Goal: Transaction & Acquisition: Purchase product/service

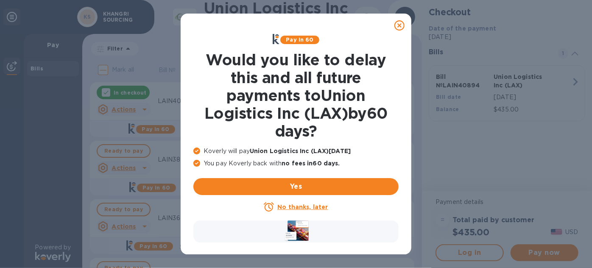
click at [298, 209] on u "No thanks, later" at bounding box center [302, 206] width 50 height 7
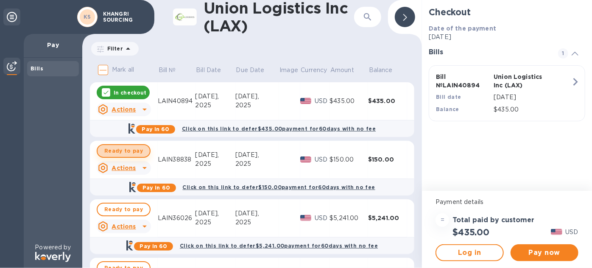
click at [124, 148] on span "Ready to pay" at bounding box center [123, 151] width 39 height 10
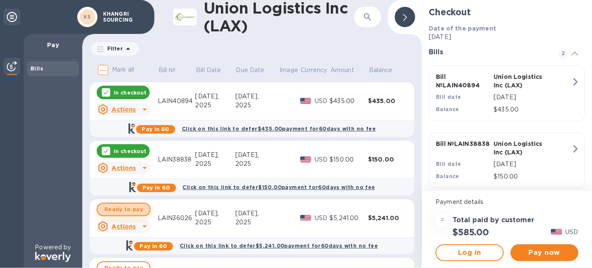
click at [134, 209] on span "Ready to pay" at bounding box center [123, 209] width 39 height 10
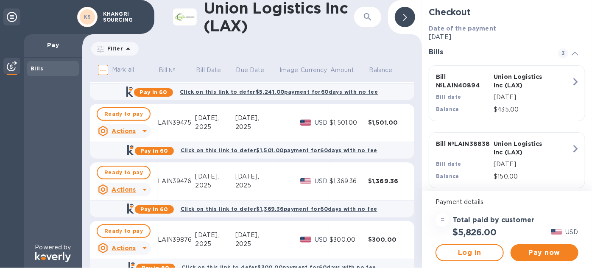
scroll to position [115, 0]
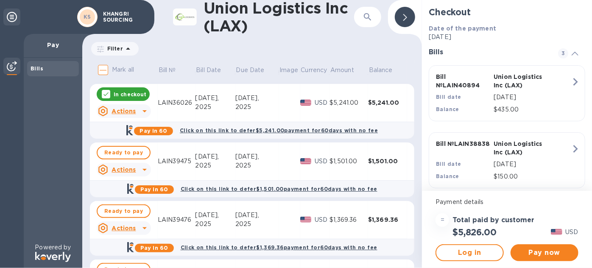
click at [131, 171] on u "Actions" at bounding box center [124, 169] width 24 height 7
click at [132, 202] on b "Open bill" at bounding box center [134, 204] width 28 height 7
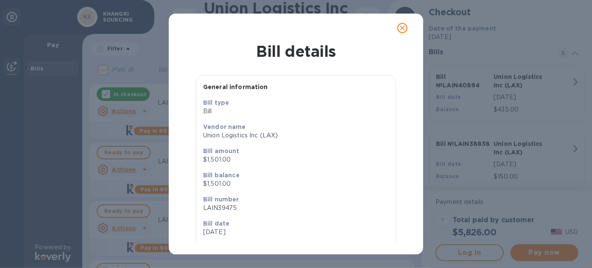
scroll to position [36, 0]
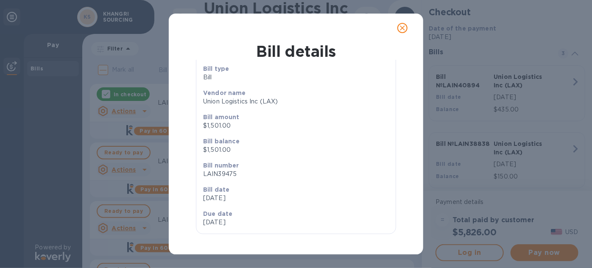
click at [401, 27] on icon "close" at bounding box center [402, 28] width 8 height 8
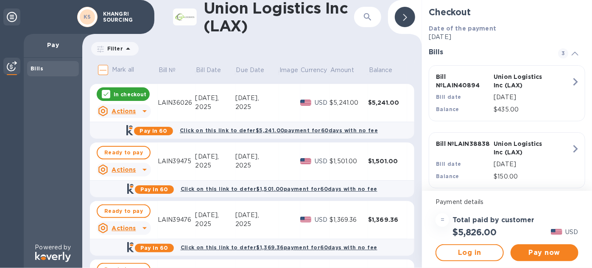
scroll to position [154, 0]
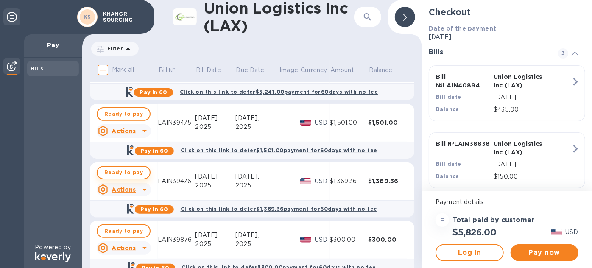
click at [126, 177] on button "Ready to pay" at bounding box center [124, 173] width 54 height 14
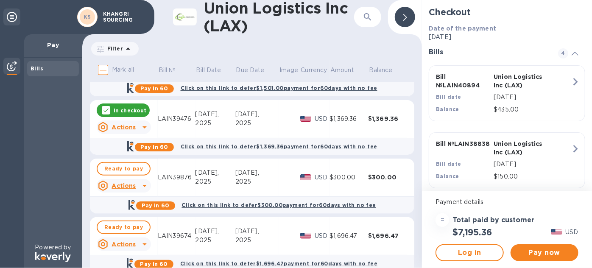
scroll to position [231, 0]
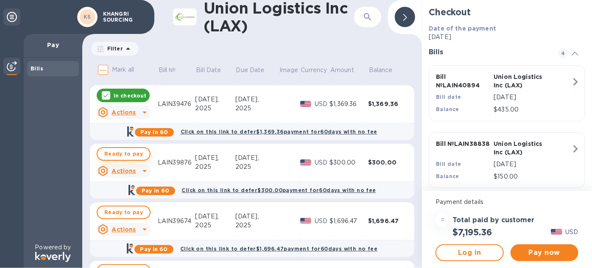
click at [121, 155] on span "Ready to pay" at bounding box center [123, 154] width 39 height 10
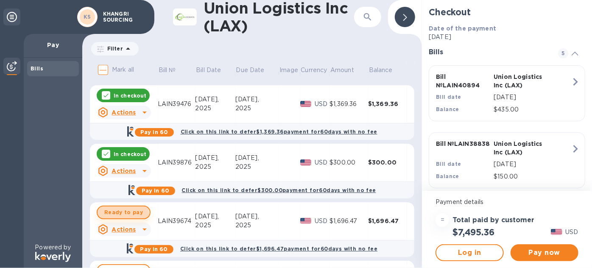
click at [122, 215] on span "Ready to pay" at bounding box center [123, 212] width 39 height 10
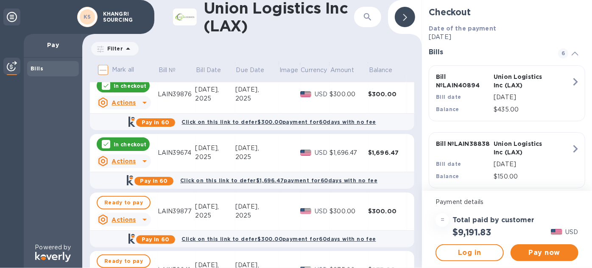
scroll to position [308, 0]
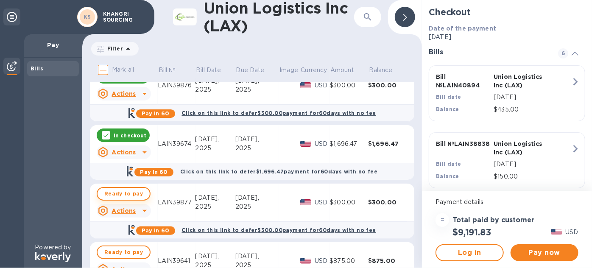
click at [130, 196] on span "Ready to pay" at bounding box center [123, 194] width 39 height 10
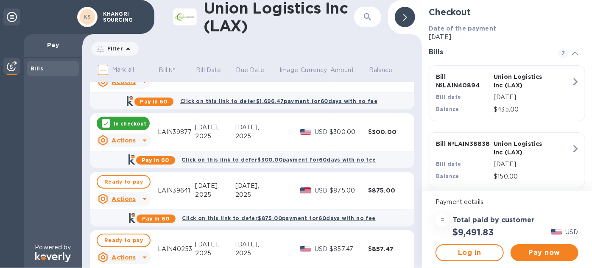
scroll to position [385, 0]
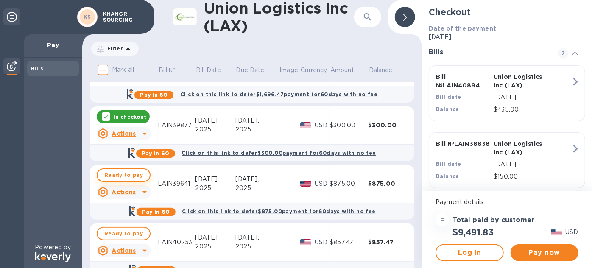
click at [130, 176] on span "Ready to pay" at bounding box center [123, 175] width 39 height 10
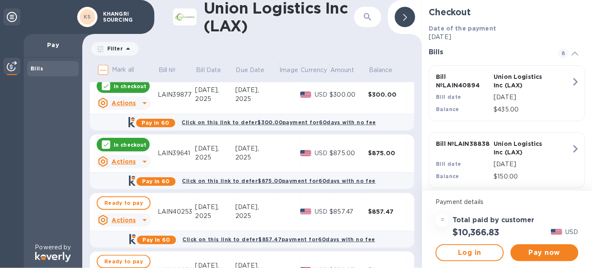
scroll to position [501, 0]
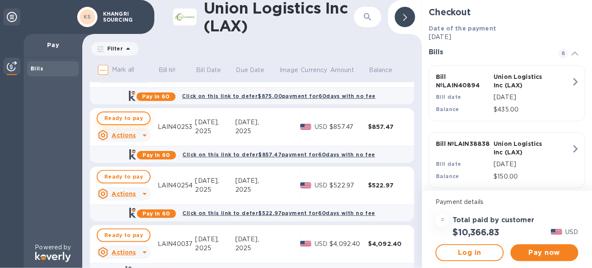
click at [122, 121] on span "Ready to pay" at bounding box center [123, 118] width 39 height 10
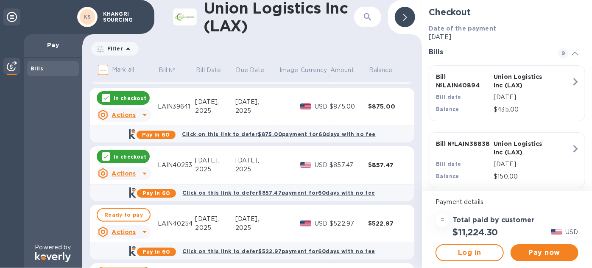
scroll to position [462, 0]
click at [136, 156] on p "In checkout" at bounding box center [130, 156] width 33 height 7
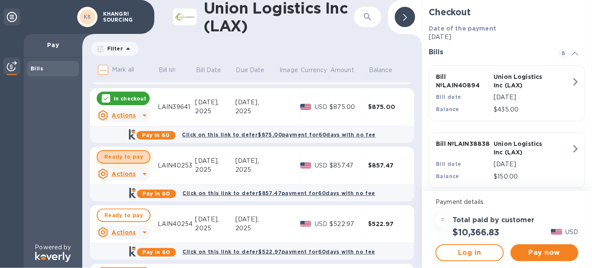
click at [127, 160] on span "Ready to pay" at bounding box center [123, 157] width 39 height 10
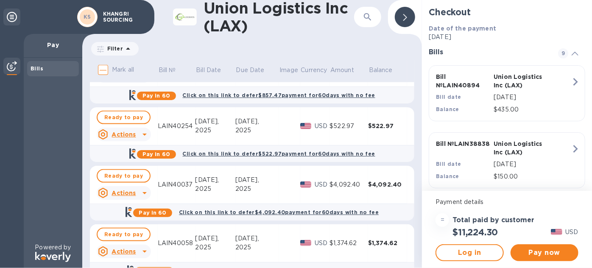
scroll to position [578, 0]
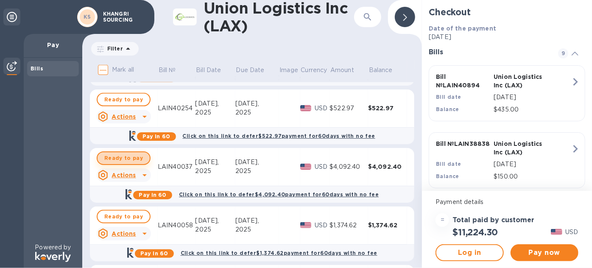
click at [134, 158] on span "Ready to pay" at bounding box center [123, 158] width 39 height 10
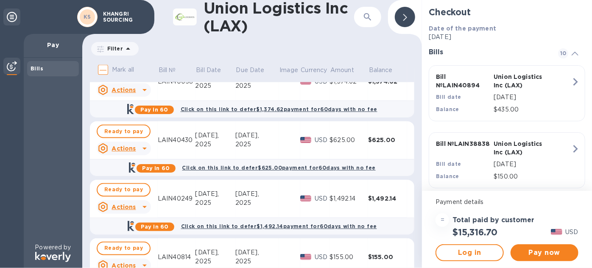
scroll to position [732, 0]
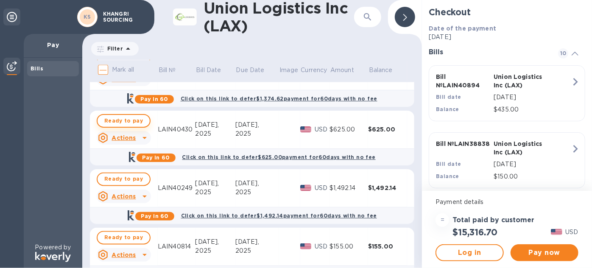
click at [125, 121] on span "Ready to pay" at bounding box center [123, 121] width 39 height 10
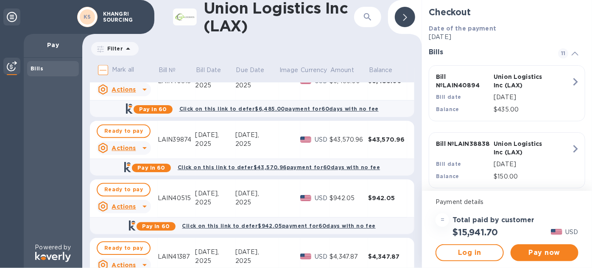
scroll to position [1246, 0]
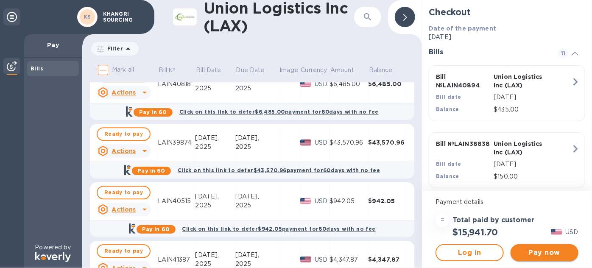
click at [548, 253] on span "Pay now" at bounding box center [544, 253] width 54 height 10
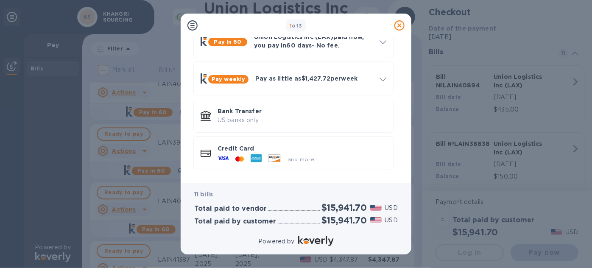
scroll to position [51, 0]
click at [270, 159] on icon at bounding box center [274, 157] width 11 height 7
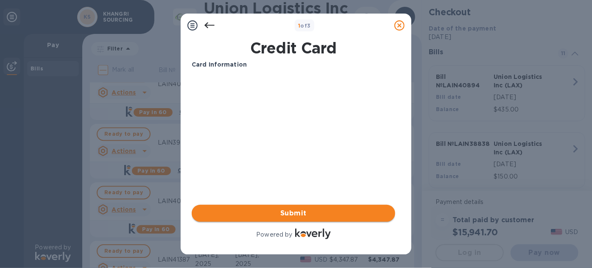
click at [278, 212] on span "Submit" at bounding box center [293, 213] width 190 height 10
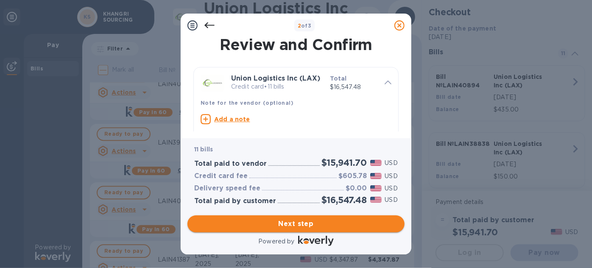
click at [295, 222] on span "Next step" at bounding box center [295, 224] width 203 height 10
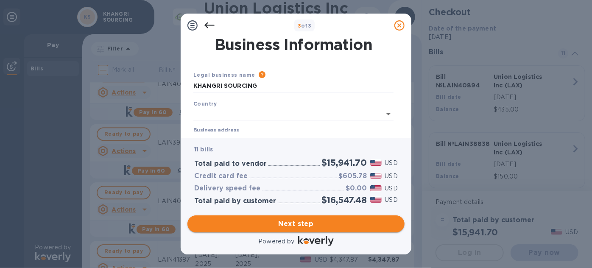
type input "[GEOGRAPHIC_DATA]"
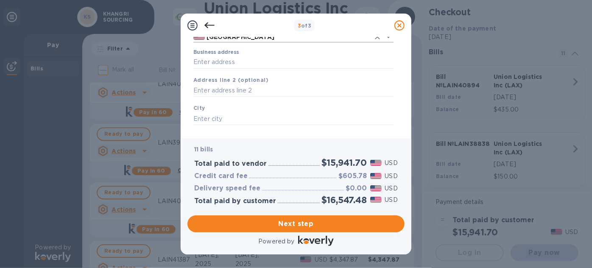
scroll to position [77, 0]
click at [248, 66] on input "Business address" at bounding box center [293, 62] width 200 height 13
type input "[STREET_ADDRESS]"
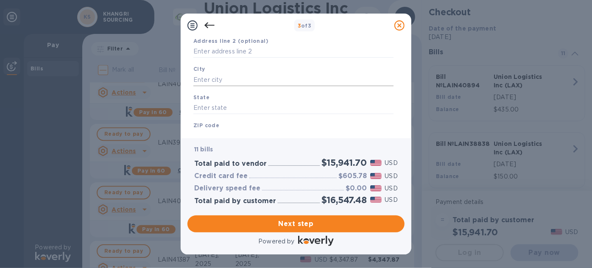
click at [254, 86] on input "text" at bounding box center [293, 79] width 200 height 13
type input "Bellevue"
type input "WA"
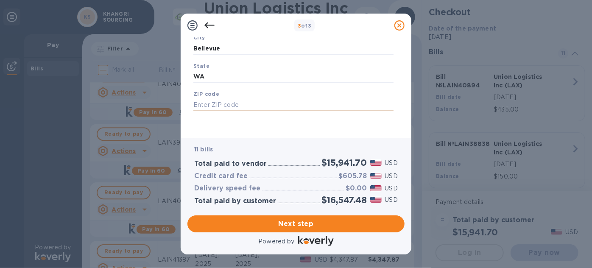
click at [248, 103] on input "text" at bounding box center [293, 104] width 200 height 13
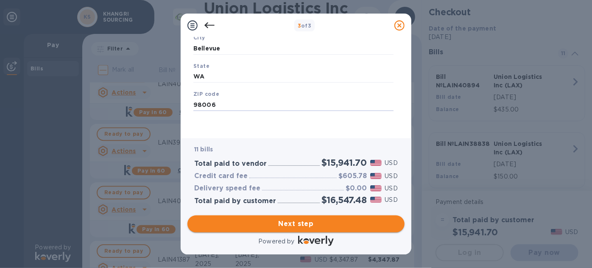
type input "98006"
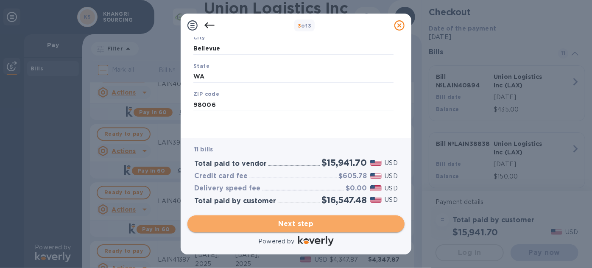
click at [309, 224] on span "Next step" at bounding box center [295, 224] width 203 height 10
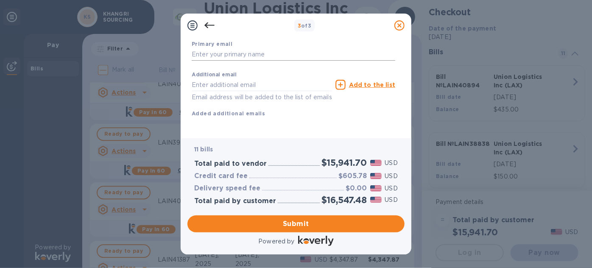
click at [242, 61] on input "text" at bounding box center [293, 54] width 203 height 13
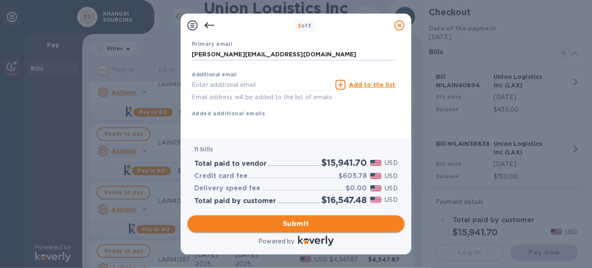
type input "[PERSON_NAME][EMAIL_ADDRESS][DOMAIN_NAME]"
click at [302, 223] on span "Submit" at bounding box center [295, 224] width 203 height 10
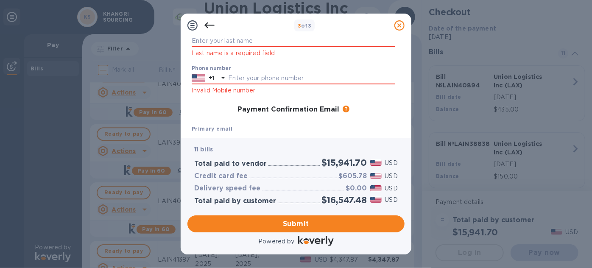
scroll to position [0, 0]
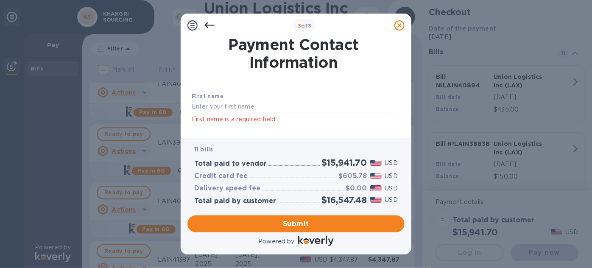
click at [307, 109] on input "text" at bounding box center [293, 106] width 203 height 13
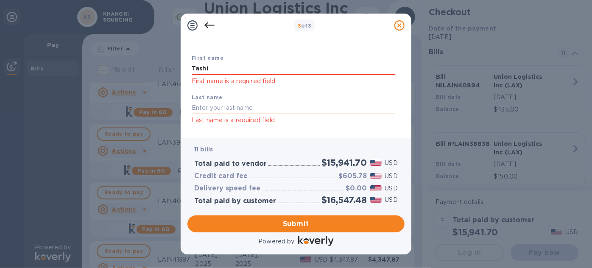
type input "Tashi"
click at [274, 113] on input "text" at bounding box center [293, 108] width 203 height 13
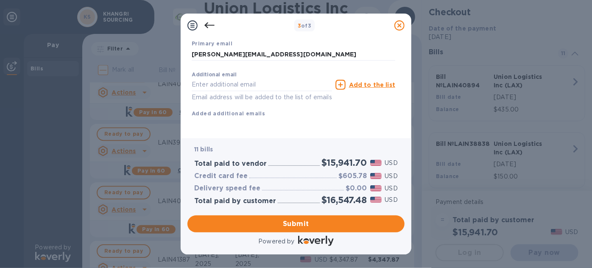
scroll to position [212, 0]
type input "Sherpa"
click at [301, 222] on span "Submit" at bounding box center [295, 224] width 203 height 10
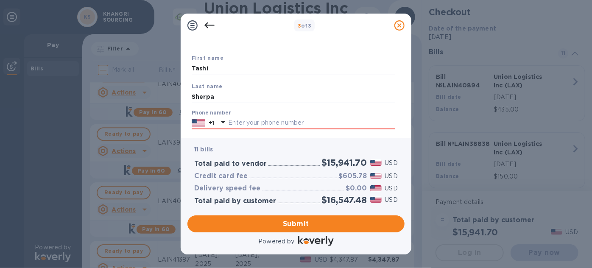
scroll to position [77, 0]
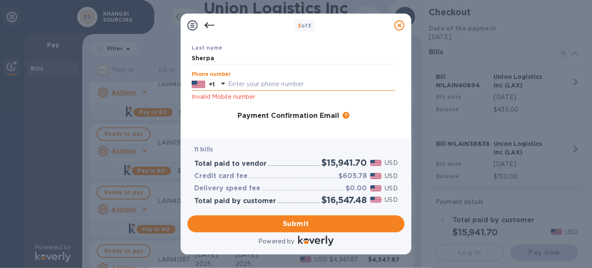
click at [240, 88] on input "text" at bounding box center [311, 84] width 167 height 13
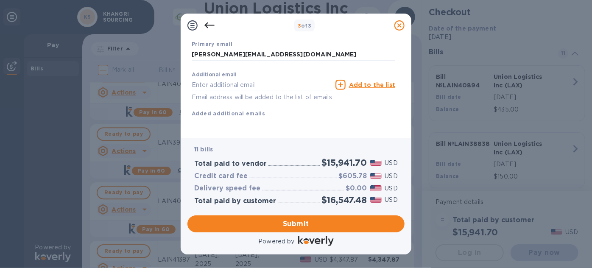
scroll to position [190, 0]
type input "4256475406"
click at [304, 220] on span "Submit" at bounding box center [295, 224] width 203 height 10
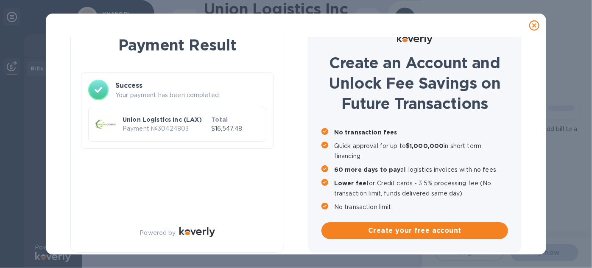
scroll to position [20, 0]
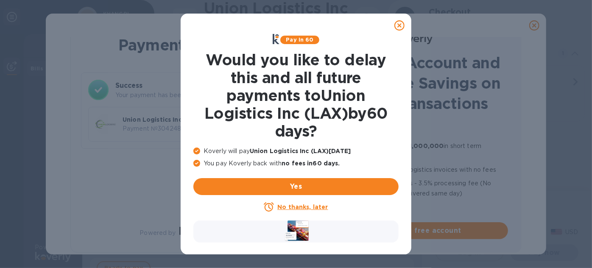
click at [309, 210] on u "No thanks, later" at bounding box center [302, 206] width 50 height 7
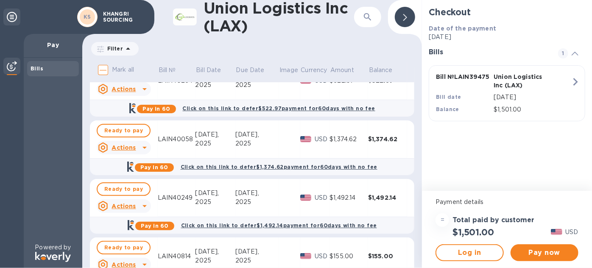
scroll to position [77, 0]
